Goal: Check status: Check status

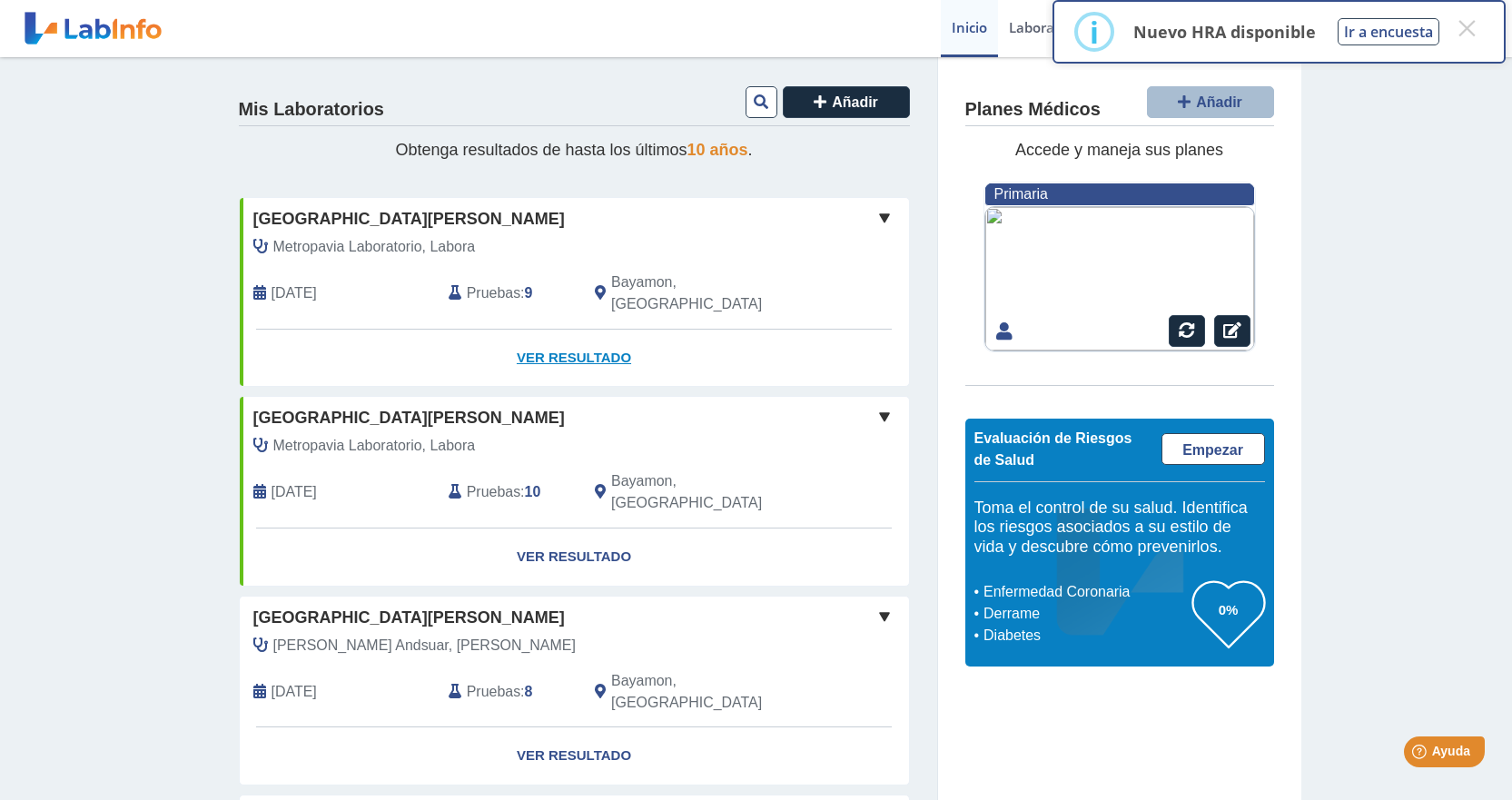
click at [567, 329] on link "Ver Resultado" at bounding box center [573, 357] width 669 height 57
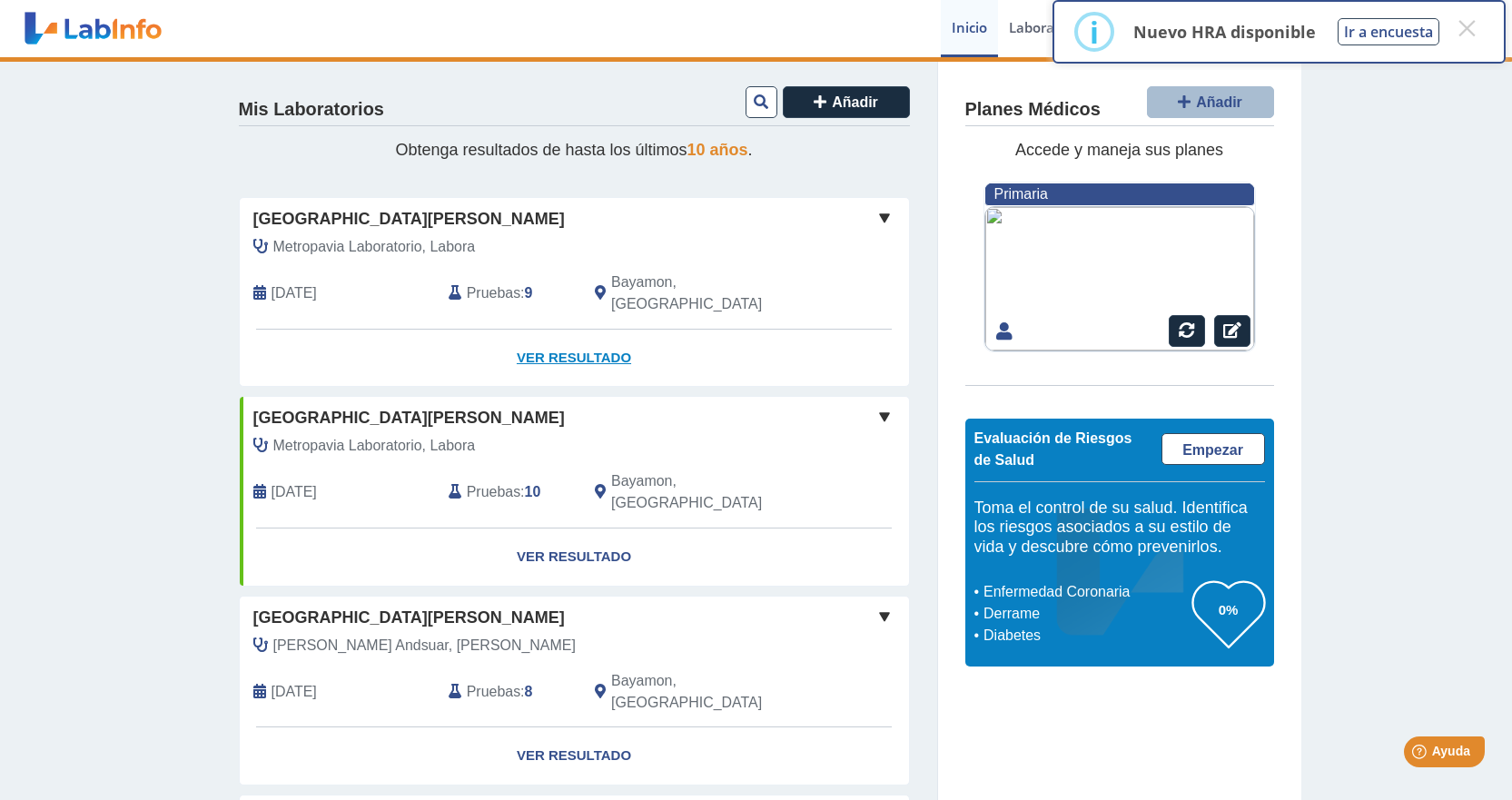
click at [567, 337] on link "Ver Resultado" at bounding box center [573, 357] width 669 height 57
click at [874, 213] on span at bounding box center [885, 218] width 22 height 22
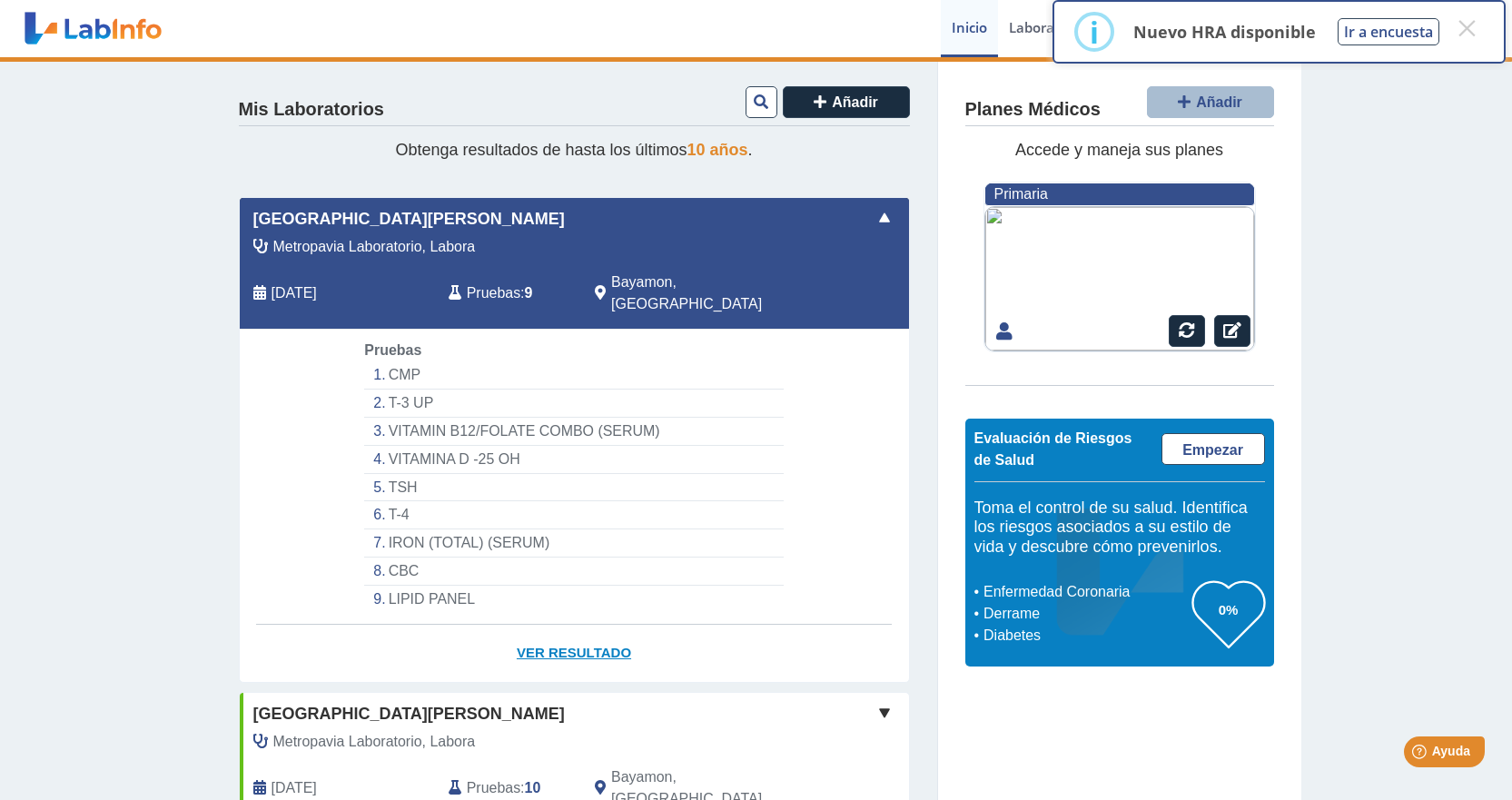
click at [573, 626] on link "Ver Resultado" at bounding box center [573, 652] width 669 height 57
click at [399, 361] on li "CMP" at bounding box center [573, 375] width 419 height 28
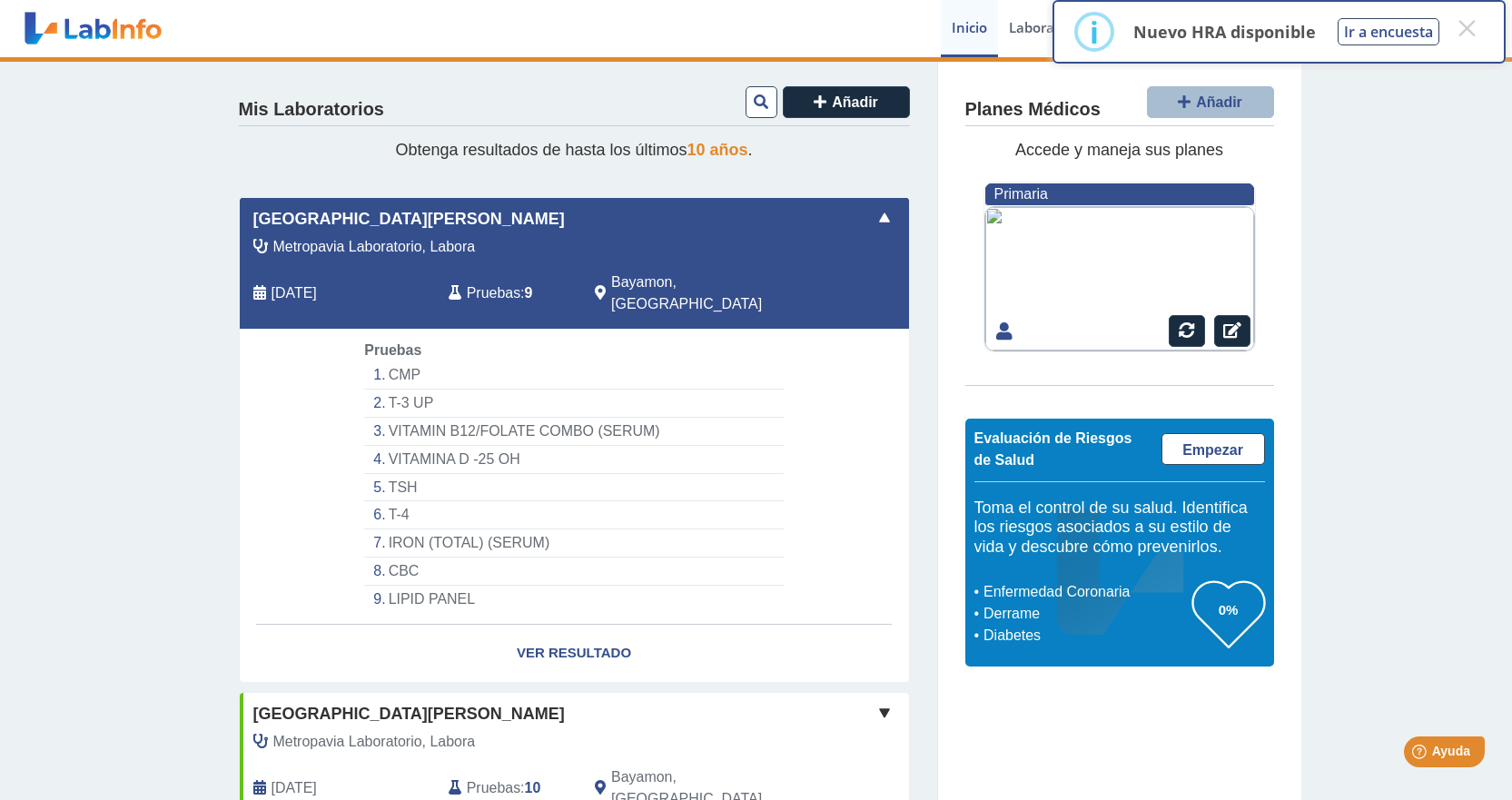
click at [399, 361] on li "CMP" at bounding box center [573, 375] width 419 height 28
click at [449, 361] on li "CMP" at bounding box center [573, 375] width 419 height 28
click at [579, 624] on link "Ver Resultado" at bounding box center [573, 652] width 669 height 57
click at [541, 624] on link "Ver Resultado" at bounding box center [573, 652] width 669 height 57
select select "***"
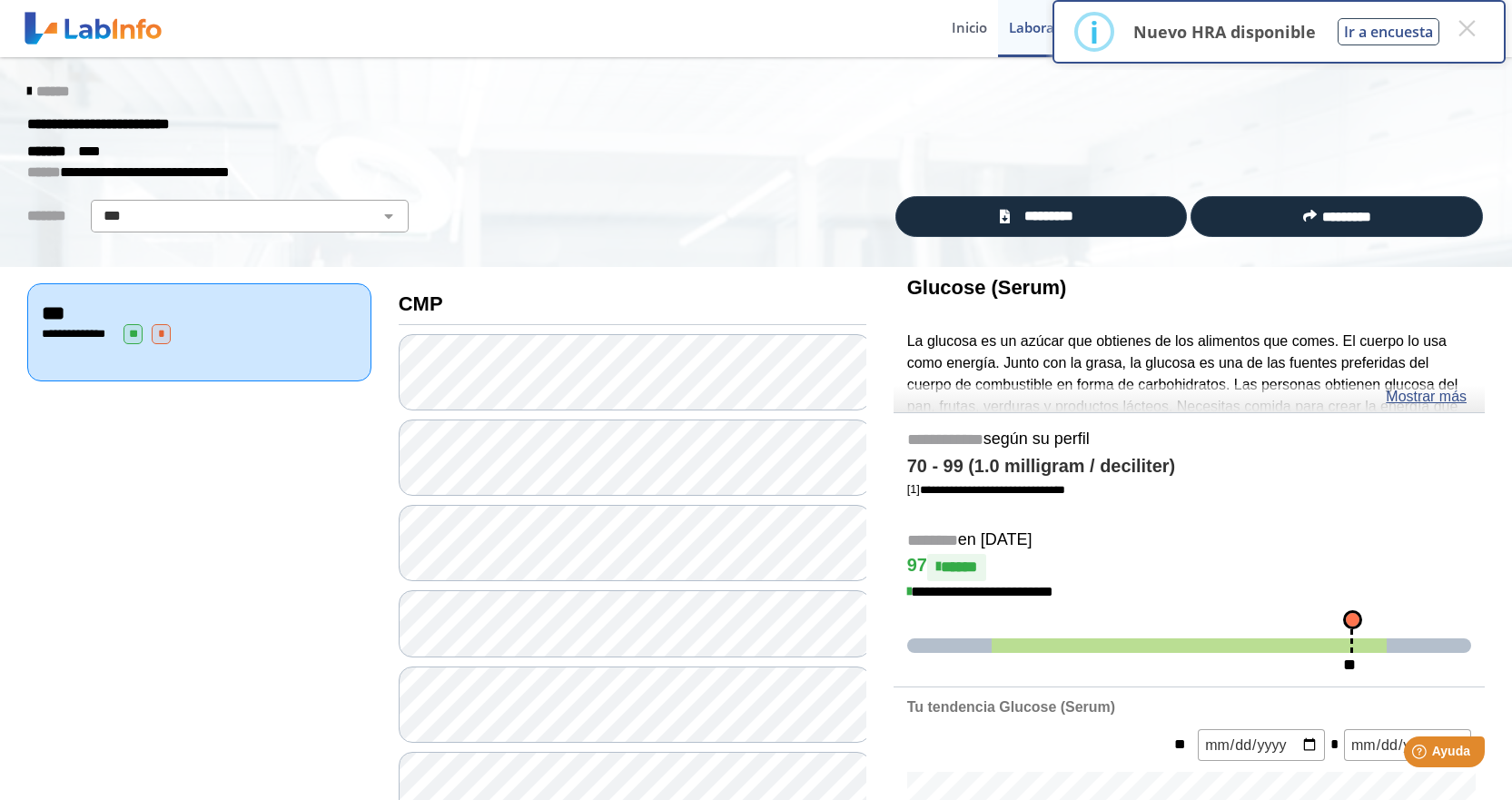
drag, startPoint x: 1390, startPoint y: 217, endPoint x: 937, endPoint y: 108, distance: 465.9
click at [937, 108] on div "**********" at bounding box center [756, 124] width 1484 height 33
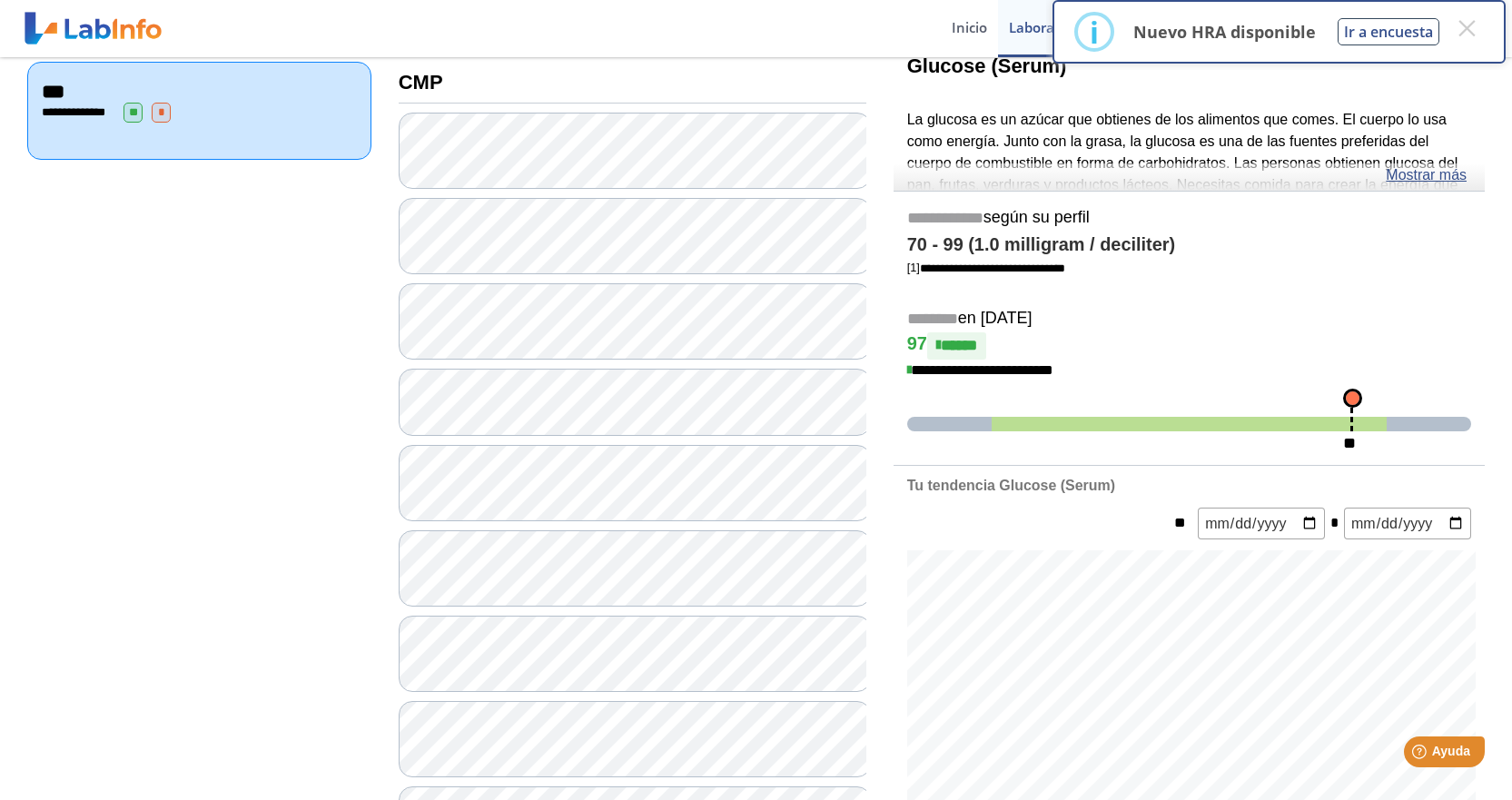
scroll to position [272, 0]
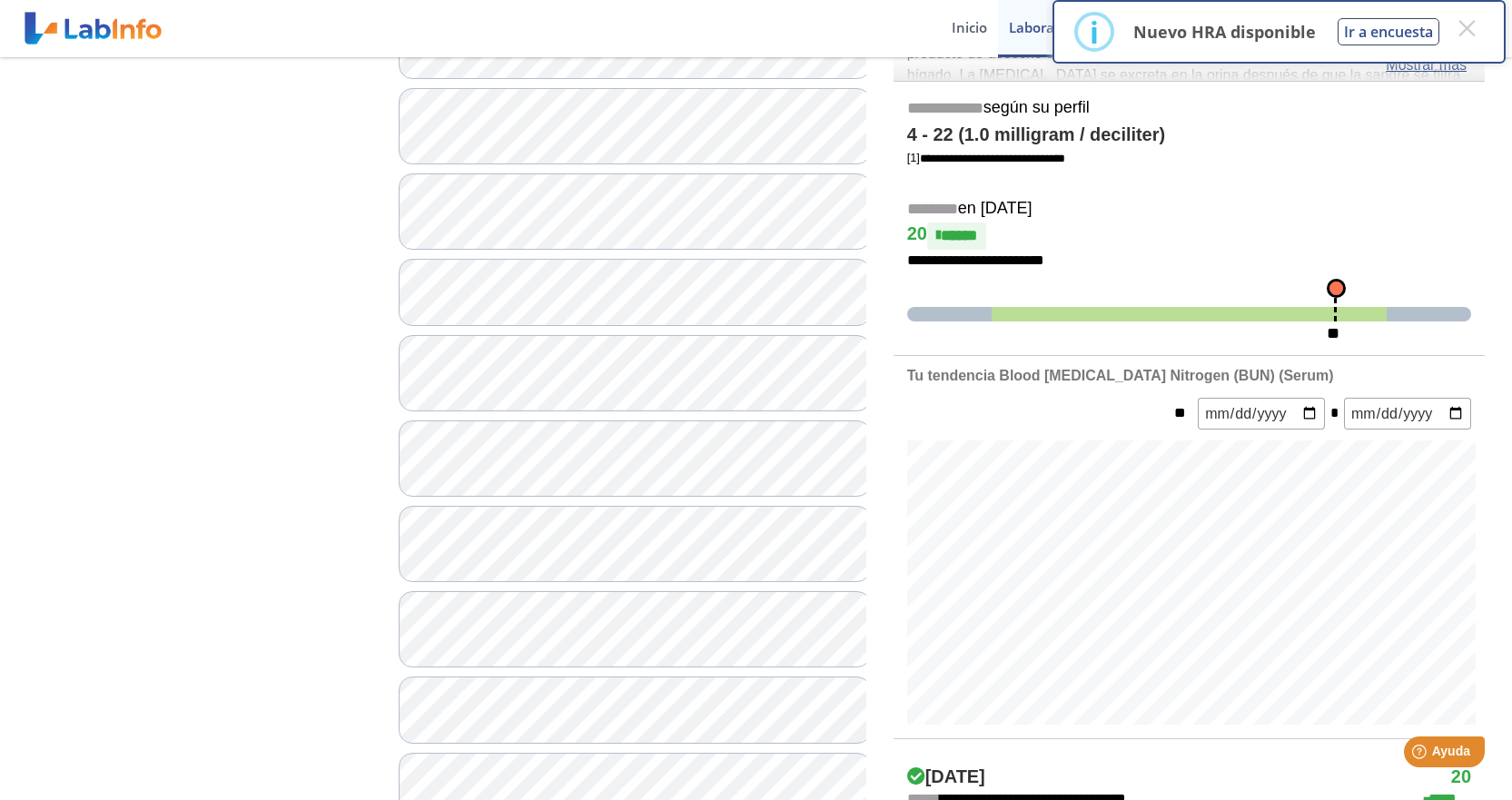
scroll to position [454, 0]
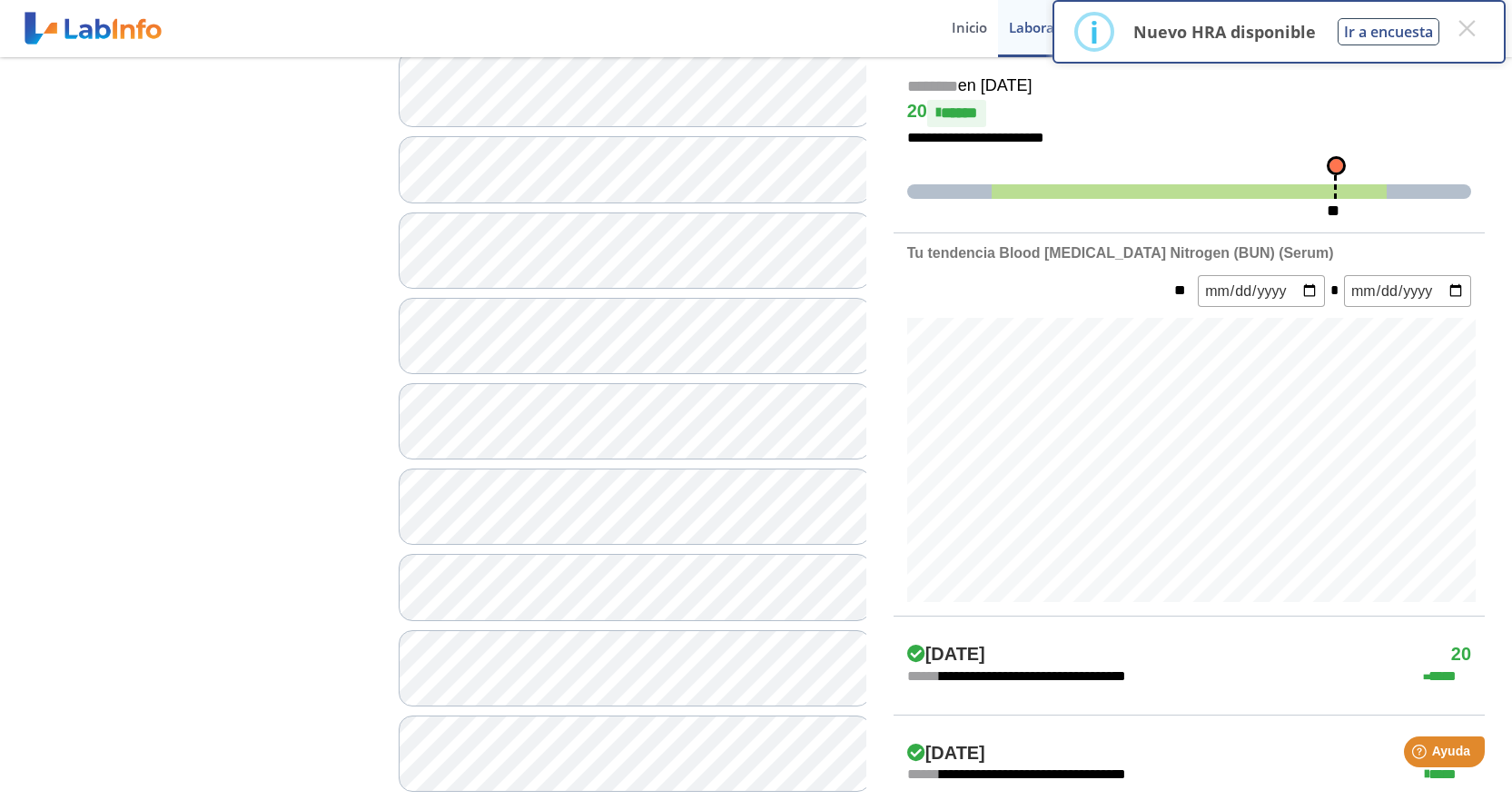
click at [1267, 282] on input "date" at bounding box center [1261, 291] width 127 height 32
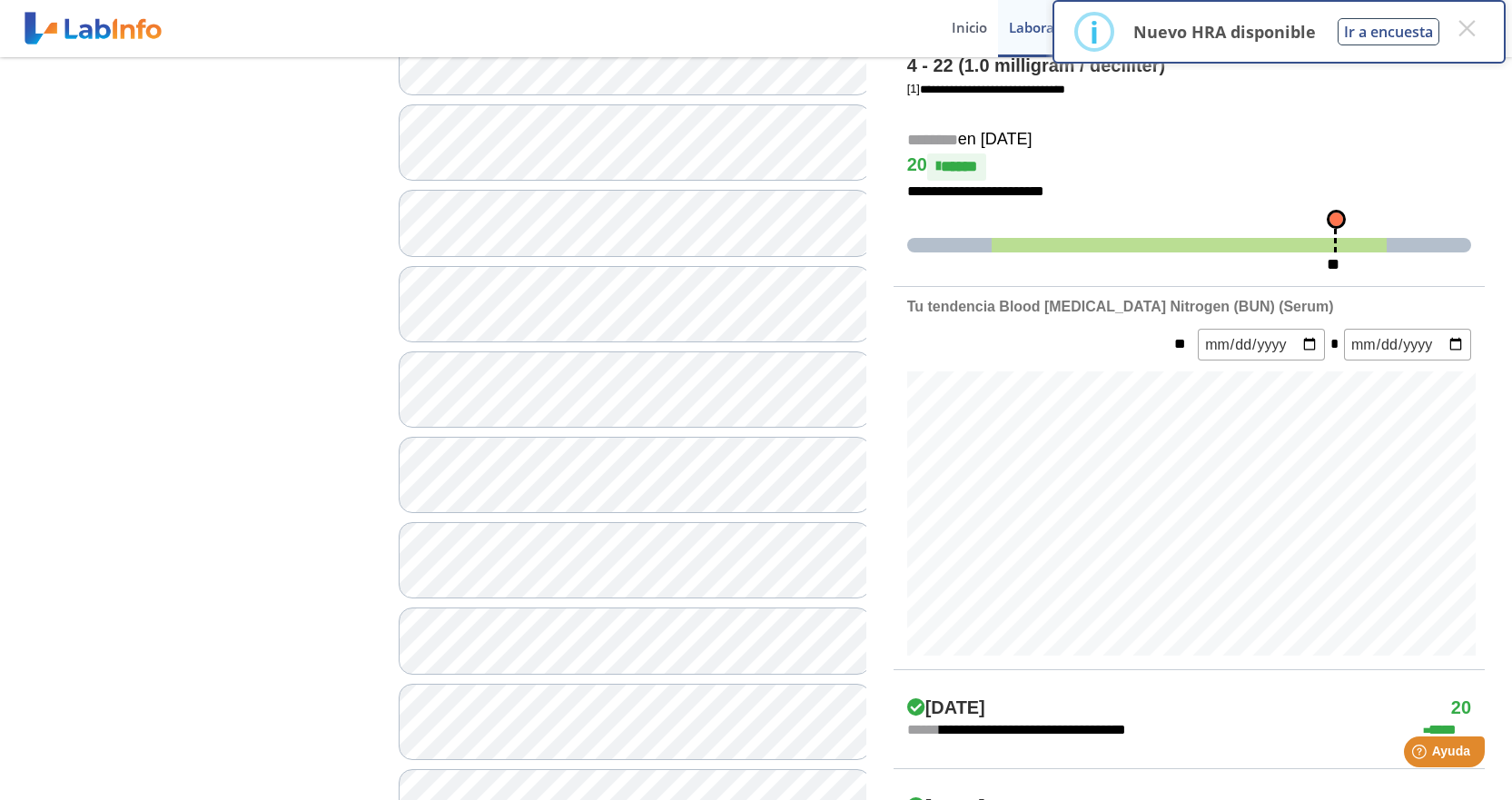
scroll to position [0, 0]
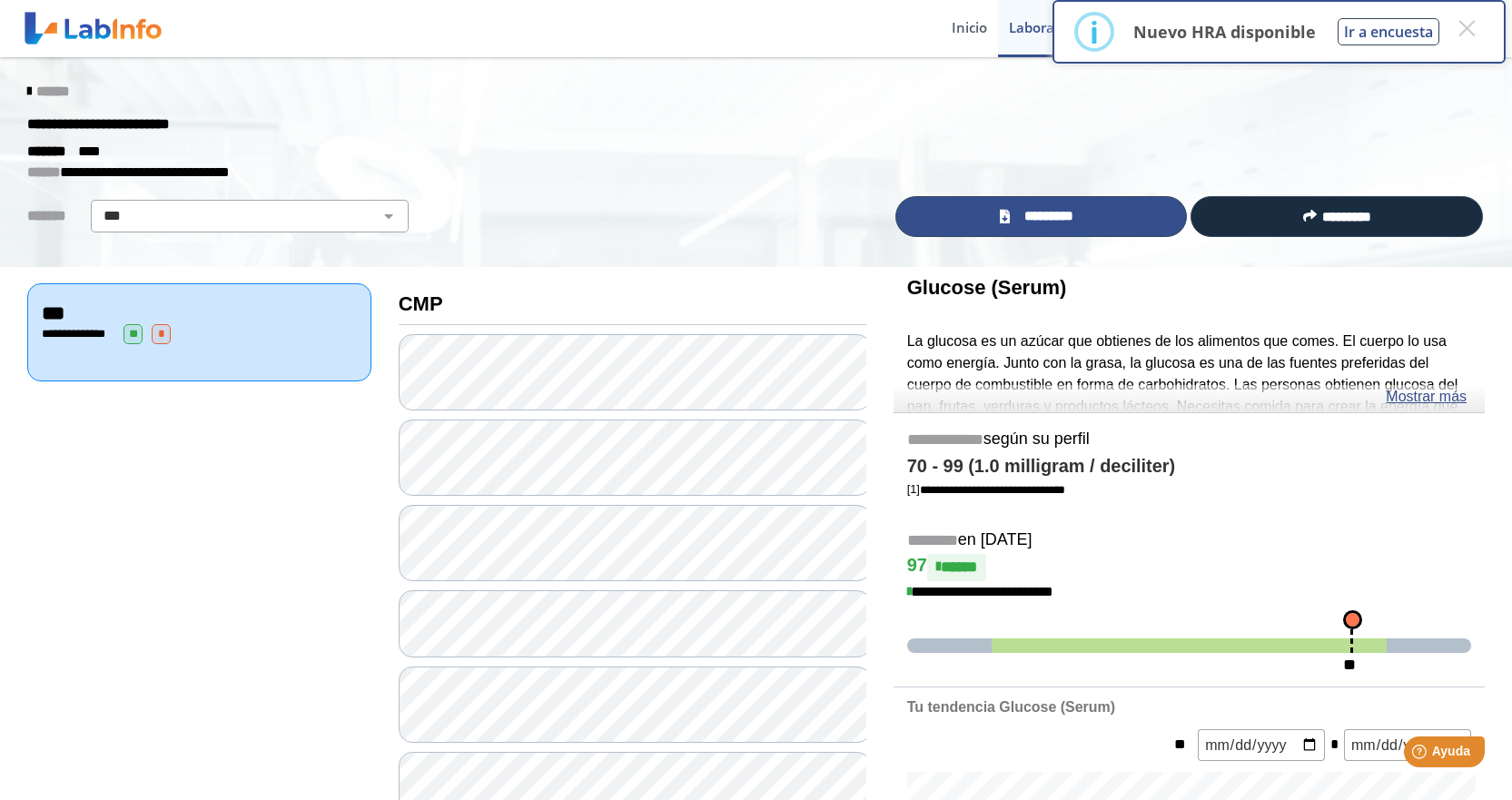
click at [1057, 217] on span "*********" at bounding box center [1048, 216] width 66 height 21
